Goal: Task Accomplishment & Management: Complete application form

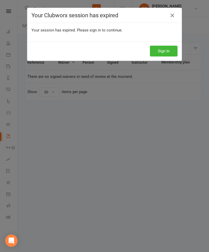
select select "50"
click at [174, 14] on icon at bounding box center [172, 15] width 6 height 6
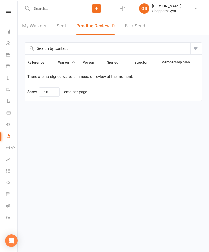
click at [61, 11] on input "text" at bounding box center [54, 8] width 49 height 7
type input "Aex"
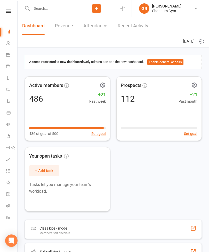
click at [64, 6] on input "text" at bounding box center [54, 8] width 49 height 7
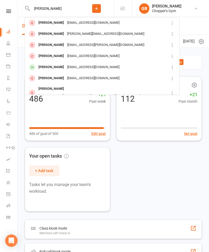
type input "[PERSON_NAME]"
click at [87, 23] on div "[EMAIL_ADDRESS][DOMAIN_NAME]" at bounding box center [94, 22] width 56 height 7
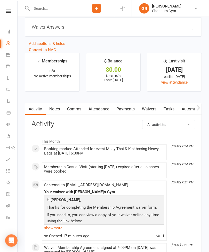
click at [151, 111] on link "Waivers" at bounding box center [149, 110] width 22 height 12
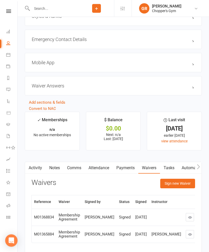
click at [187, 184] on button "Sign new Waiver" at bounding box center [177, 183] width 35 height 9
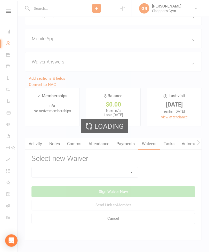
scroll to position [424, 0]
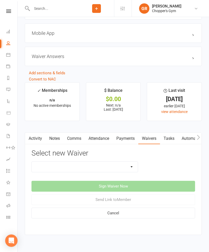
click at [133, 168] on select "12mth Up Front Membership Agreement Chopper's Gym Liability Waiver Chopper's Gy…" at bounding box center [85, 167] width 106 height 10
select select "14487"
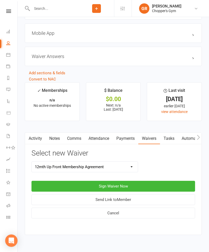
click at [129, 189] on button "Sign Waiver Now" at bounding box center [114, 186] width 164 height 11
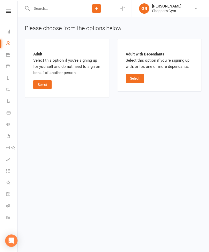
click at [43, 83] on button "Select" at bounding box center [42, 84] width 18 height 9
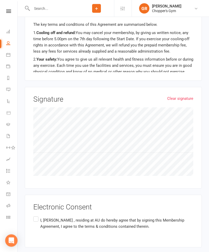
scroll to position [398, 0]
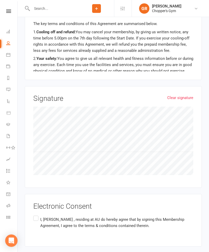
click at [37, 215] on label "I, [PERSON_NAME] , residing at AU do hereby agree that by signing this Membersh…" at bounding box center [113, 223] width 160 height 16
click at [37, 215] on input "I, [PERSON_NAME] , residing at AU do hereby agree that by signing this Membersh…" at bounding box center [34, 215] width 3 height 0
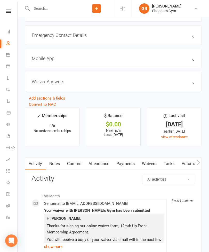
scroll to position [400, 0]
